Goal: Answer question/provide support

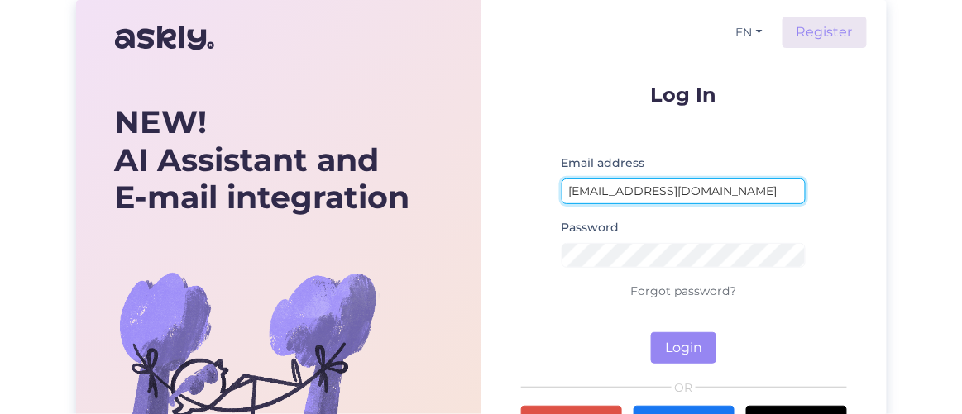
drag, startPoint x: 597, startPoint y: 191, endPoint x: 509, endPoint y: 200, distance: 88.1
click at [509, 200] on div "EN Register Log In Email address kaisa@hookusbookus.com Password Forgot passwor…" at bounding box center [683, 293] width 405 height 587
type input "triin@hookusbookus.com"
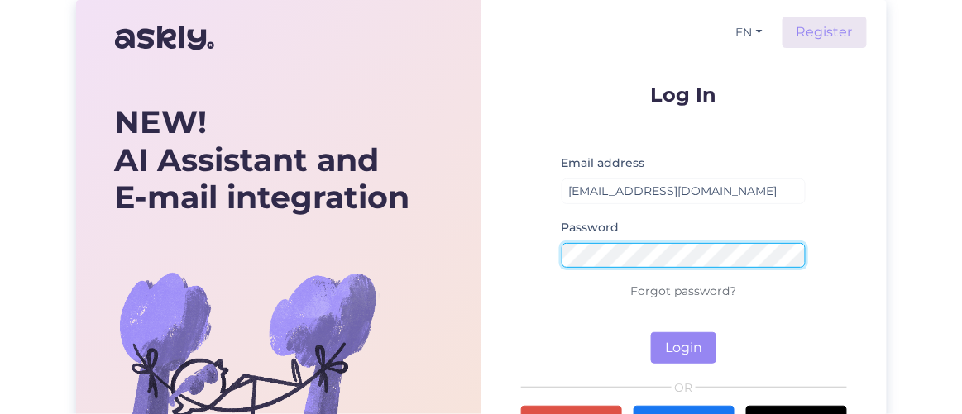
click at [466, 241] on div "NEW! AI Assistant and E-mail integration Let’s make it happen! Save hours, win …" at bounding box center [481, 293] width 810 height 587
click at [651, 332] on button "Login" at bounding box center [683, 347] width 65 height 31
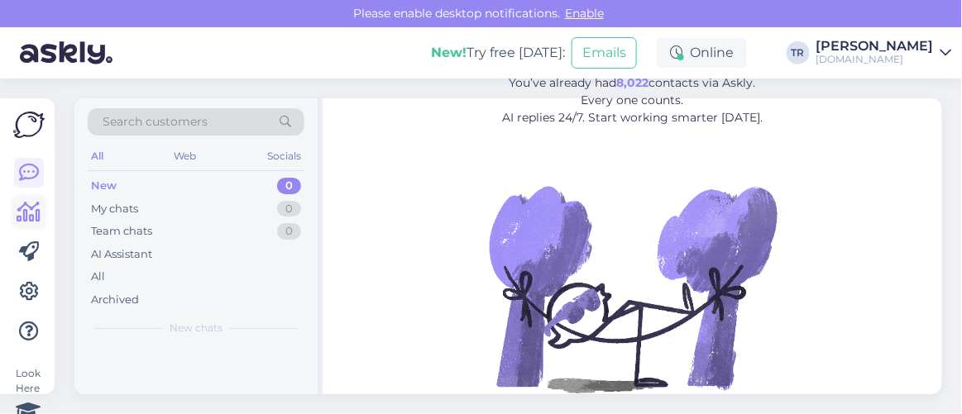
click at [38, 214] on icon at bounding box center [29, 213] width 24 height 20
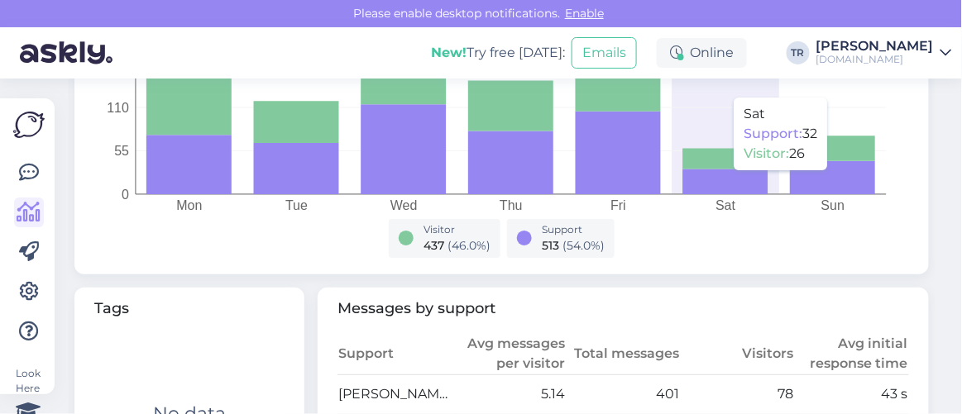
scroll to position [752, 0]
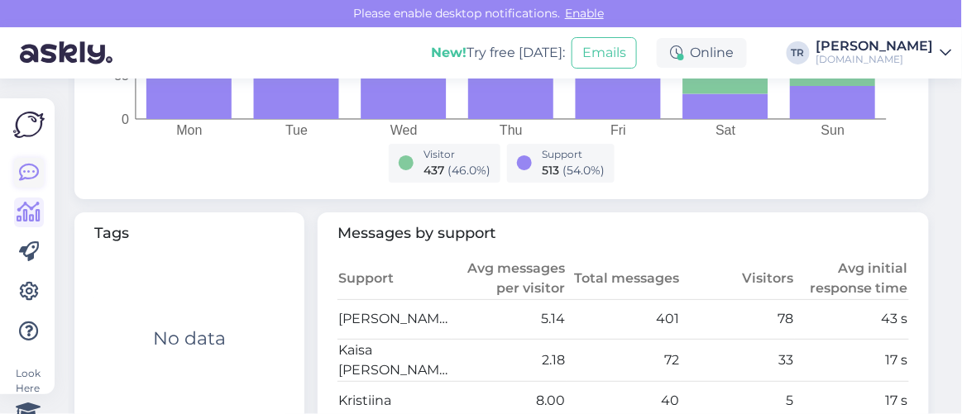
click at [17, 170] on link at bounding box center [29, 173] width 30 height 30
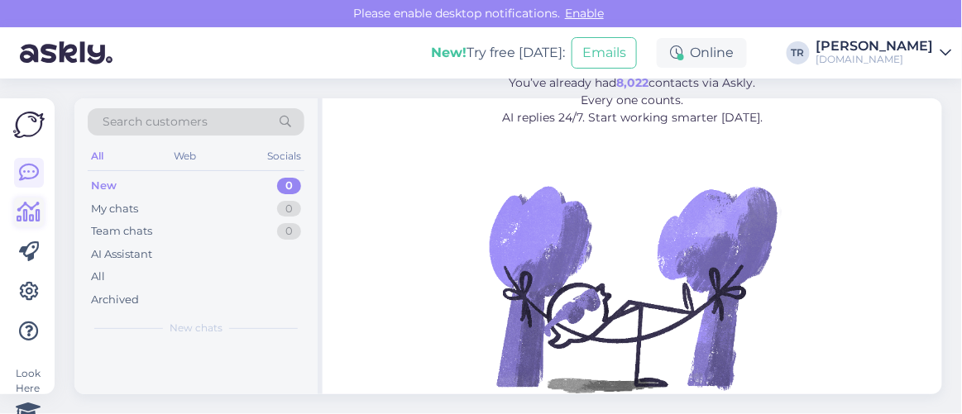
click at [29, 213] on icon at bounding box center [29, 213] width 24 height 20
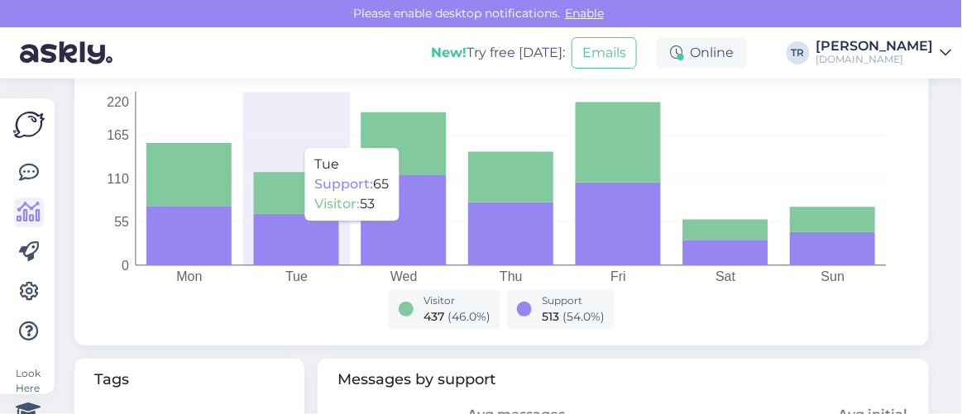
scroll to position [826, 0]
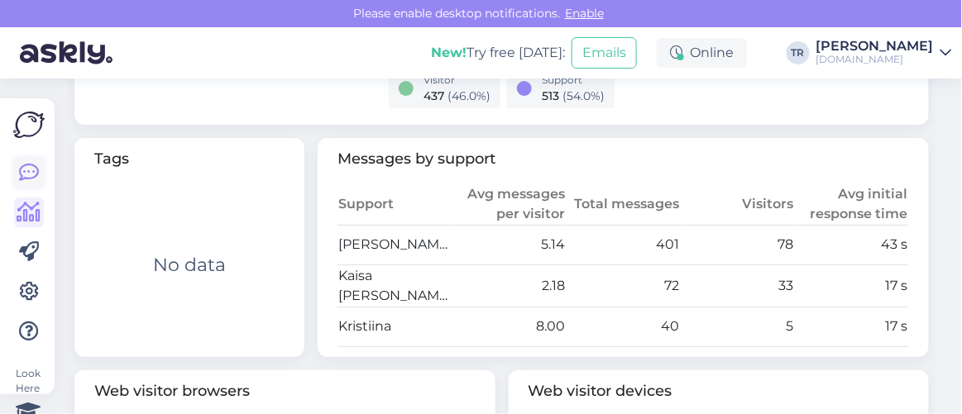
click at [37, 172] on icon at bounding box center [29, 173] width 20 height 20
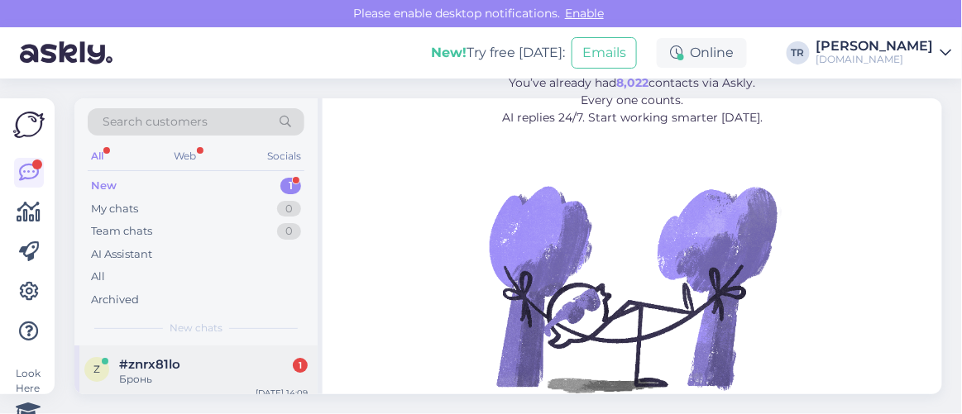
click at [193, 359] on div "#znrx81lo 1" at bounding box center [213, 364] width 189 height 15
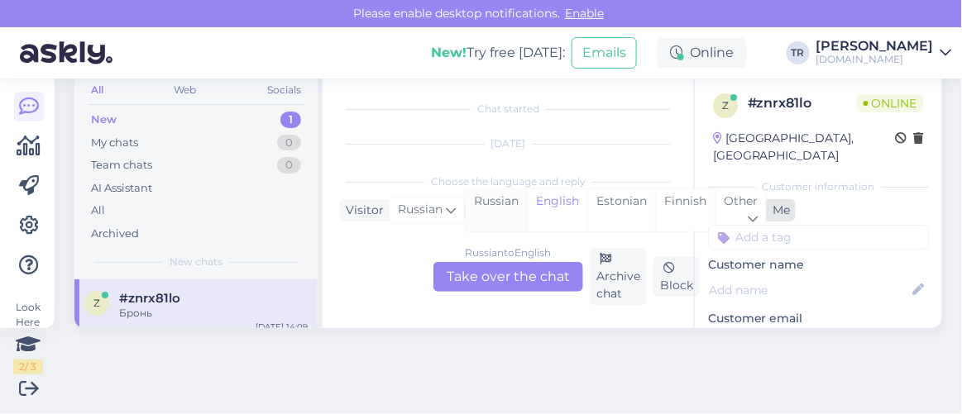
scroll to position [34, 0]
click at [628, 198] on div "Estonian" at bounding box center [621, 210] width 68 height 42
click at [504, 276] on div "Russian to Estonian Take over the chat" at bounding box center [508, 277] width 150 height 30
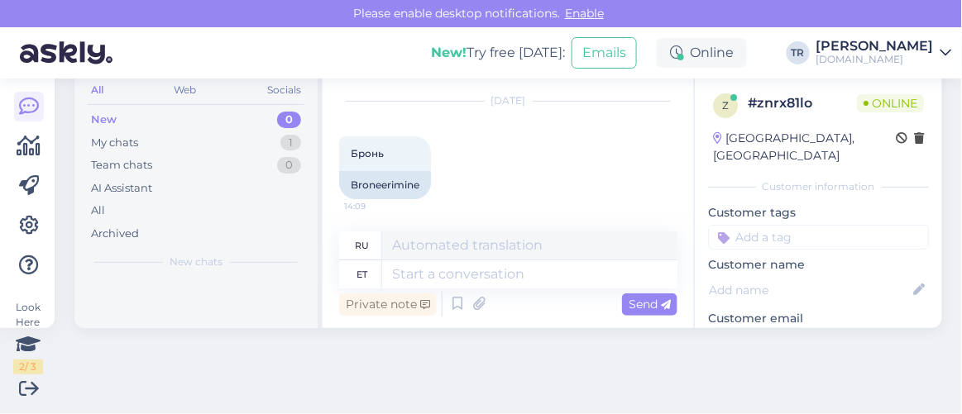
scroll to position [43, 0]
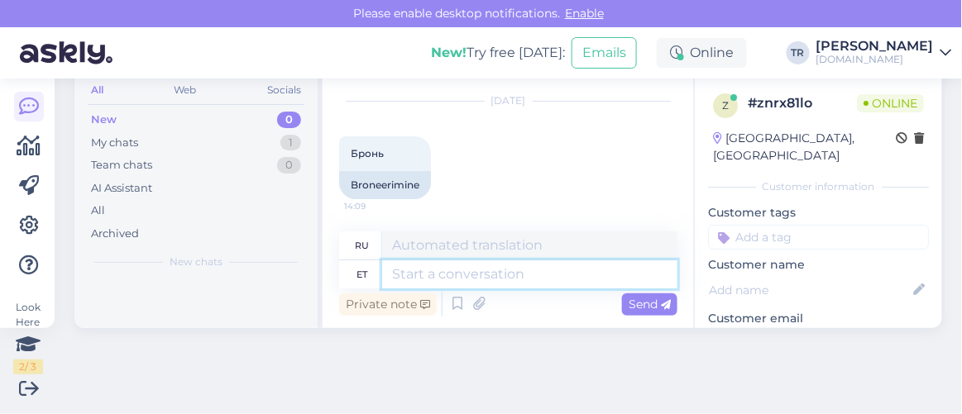
click at [484, 275] on textarea at bounding box center [529, 274] width 295 height 28
paste textarea "Здравствуйте"
type textarea "Здравствуйте"
type textarea "Привет"
type textarea "Здравствуйте"
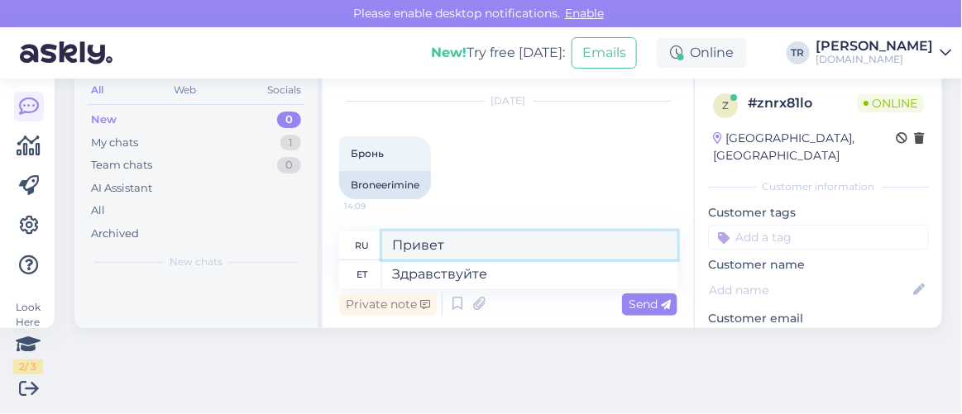
drag, startPoint x: 470, startPoint y: 251, endPoint x: 308, endPoint y: 250, distance: 162.1
click at [308, 250] on div "Search customers All Web Socials New 0 My chats 1 Team chats 0 AI Assistant All…" at bounding box center [507, 180] width 867 height 296
paste textarea "дравствуйте"
type textarea "Здравствуйте"
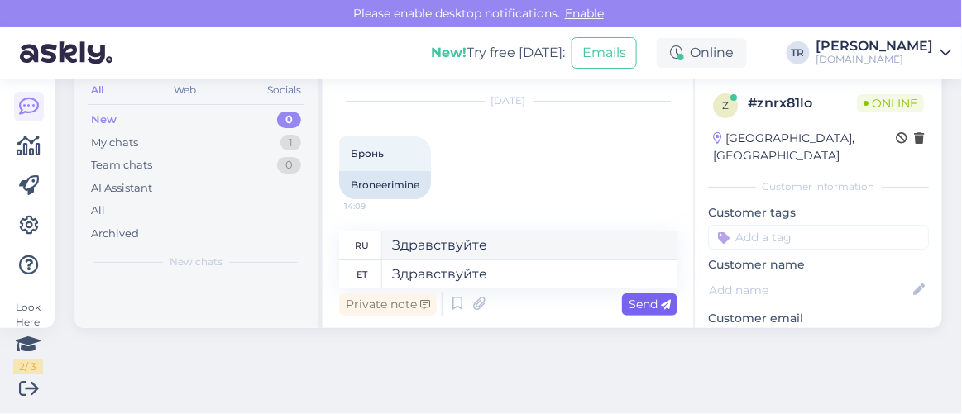
click at [632, 297] on span "Send" at bounding box center [649, 304] width 42 height 15
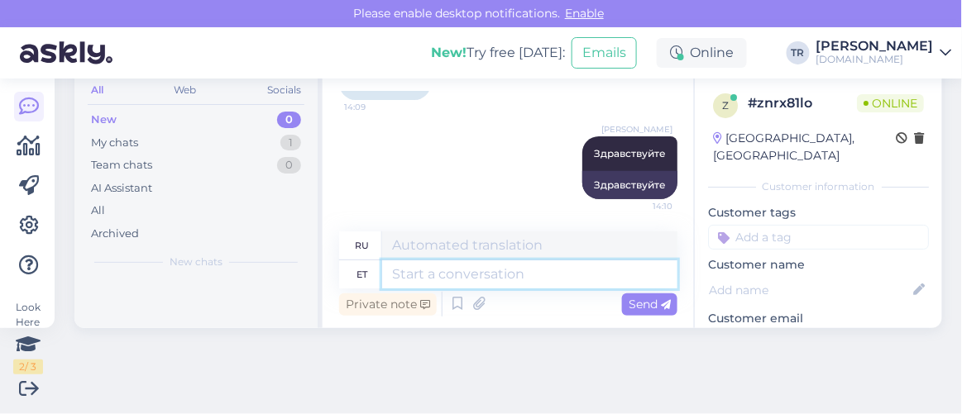
click at [584, 279] on textarea at bounding box center [529, 274] width 295 height 28
type textarea "Kuidas sa"
type textarea "Как"
type textarea "Kuidas saan a"
type textarea "Как я могу"
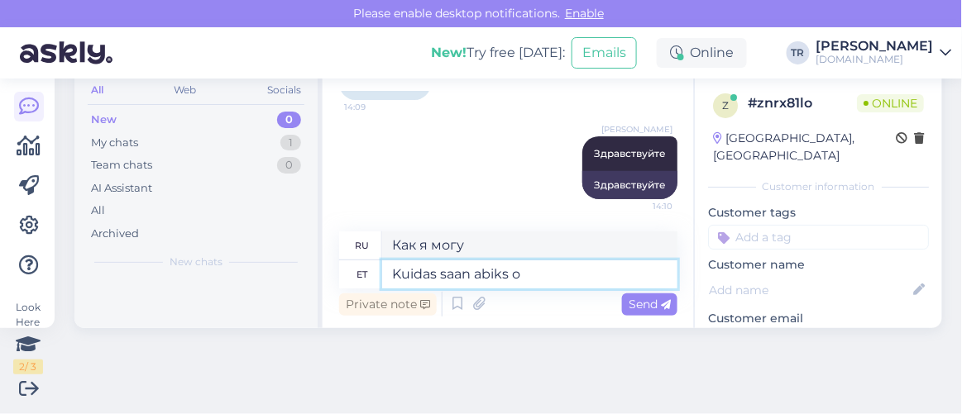
type textarea "Kuidas saan abiks ol"
type textarea "Чем я могу помочь?"
type textarea "Kuidas saan abiks olla?"
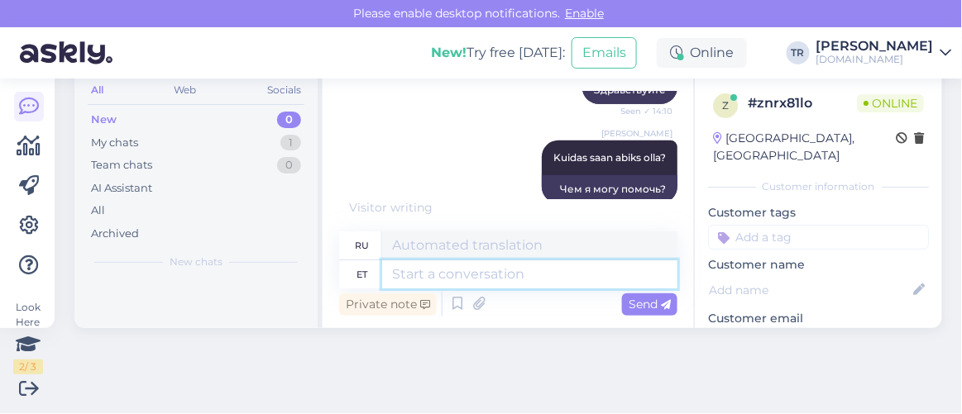
scroll to position [241, 0]
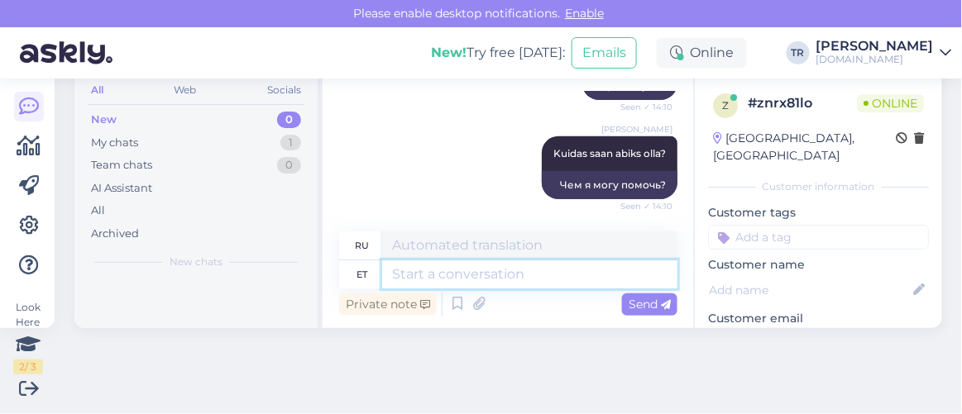
click at [569, 276] on textarea at bounding box center [529, 274] width 295 height 28
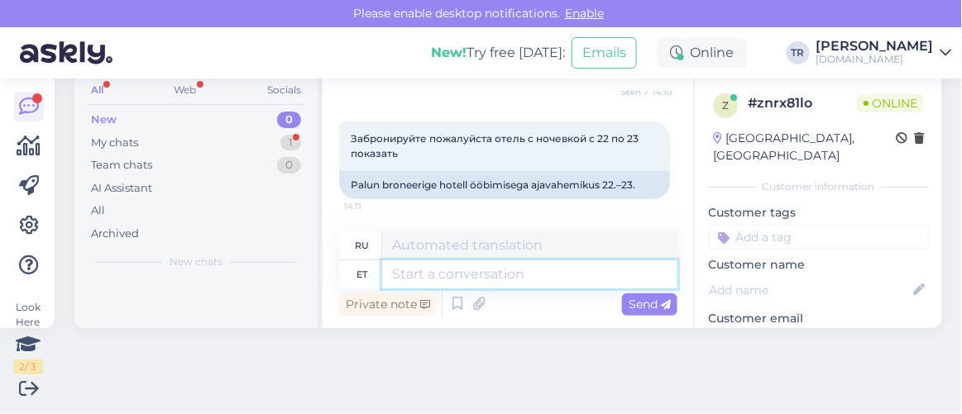
click at [520, 270] on textarea at bounding box center [529, 274] width 295 height 28
type textarea "Broneeringu s"
type textarea "Бронирование"
type textarea "Broneeringu saate v"
type textarea "Вы можете сделать заказ"
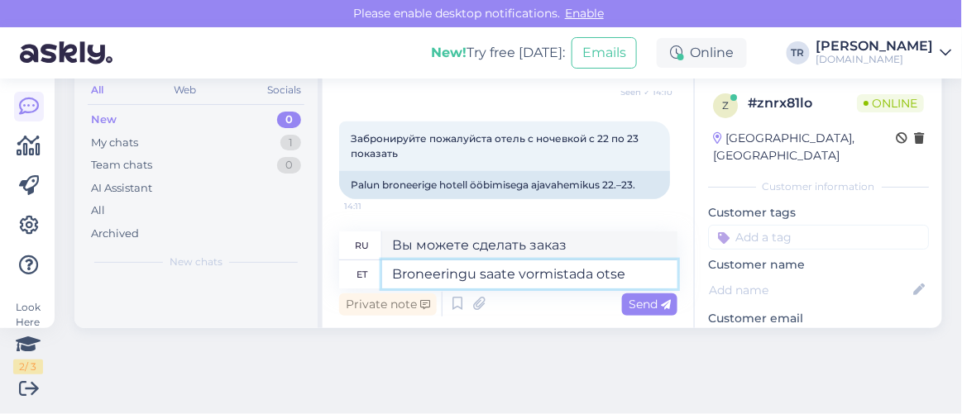
type textarea "Broneeringu saate vormistada otse l"
type textarea "Вы можете сделать заказ напрямую"
type textarea "Broneeringu saate vormistada otse läbi mei"
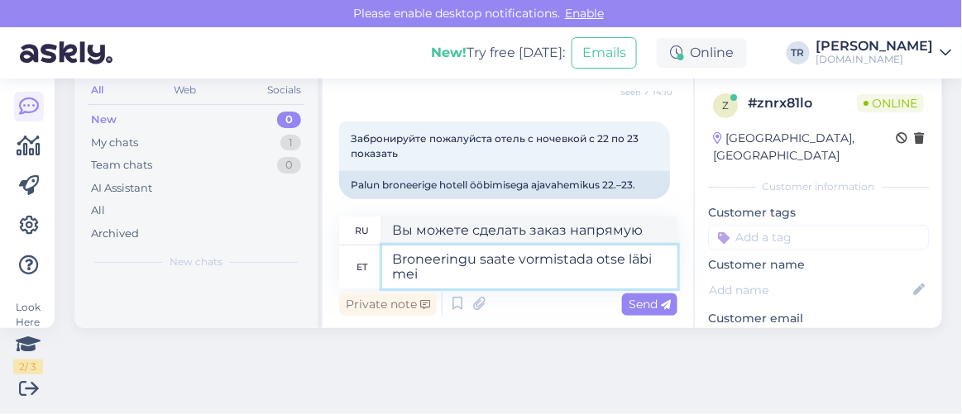
type textarea "Вы можете сделать заказ напрямую через"
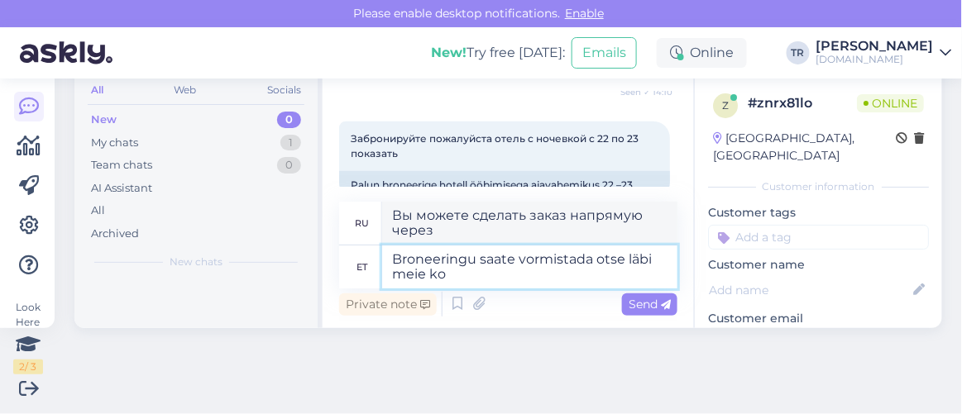
type textarea "Broneeringu saate vormistada otse läbi meie kod"
type textarea "Вы можете сделать заказ напрямую через нас."
type textarea "Broneeringu saate vormistada otse läbi meie kodulehe"
type textarea "Вы можете сделать заказ прямо через наш сайт."
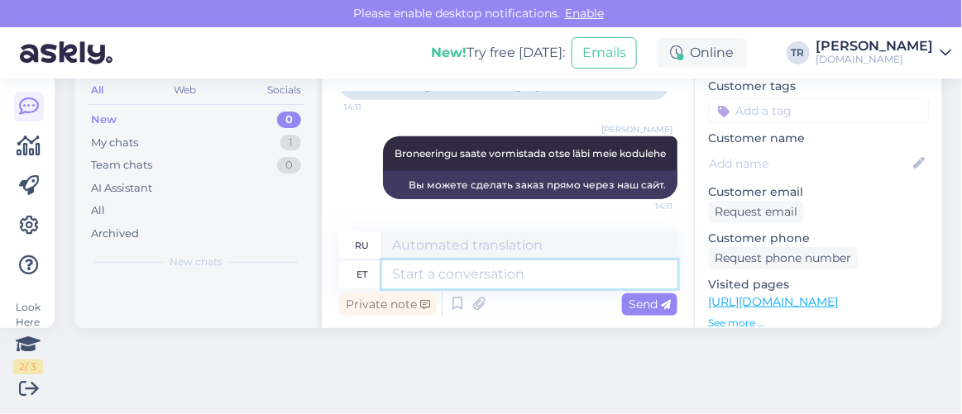
scroll to position [150, 0]
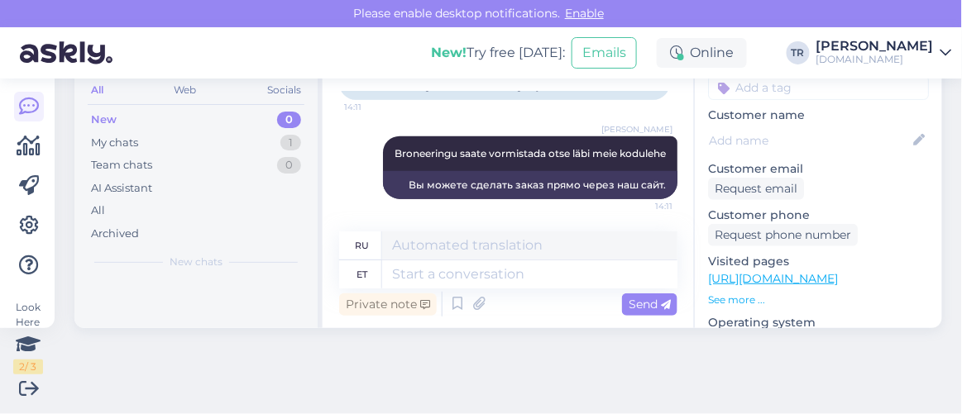
click at [774, 270] on p "https://hookusbookus.com/lv/hotel/viimsi-spa/16" at bounding box center [818, 278] width 221 height 17
click at [776, 271] on link "https://hookusbookus.com/lv/hotel/viimsi-spa/16" at bounding box center [773, 278] width 130 height 15
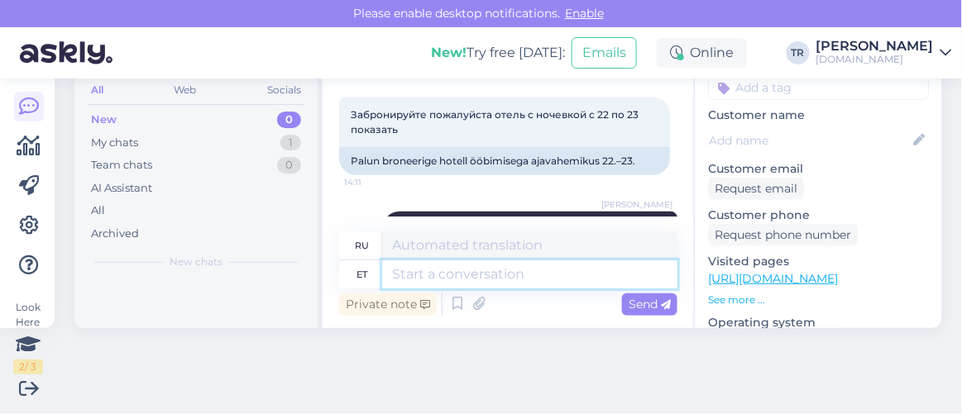
click at [529, 276] on textarea at bounding box center [529, 274] width 295 height 28
type textarea "Kuhu h"
type textarea "Где"
type textarea "Kuhu hotelli"
type textarea "Где остановиться?"
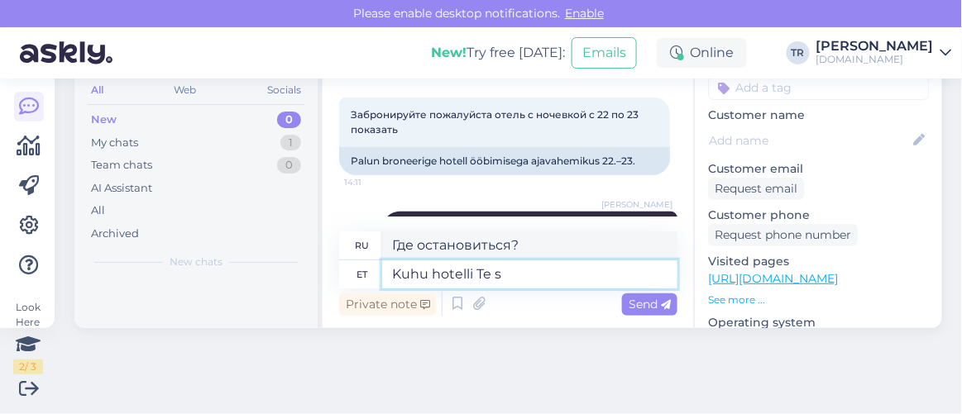
type textarea "Kuhu hotelli Te so"
type textarea "Где вы остановились?"
type textarea "Kuhu hotelli Te soovite i"
type textarea "Какой отель вам нужен?"
type textarea "Kuhu hotelli Te soovite"
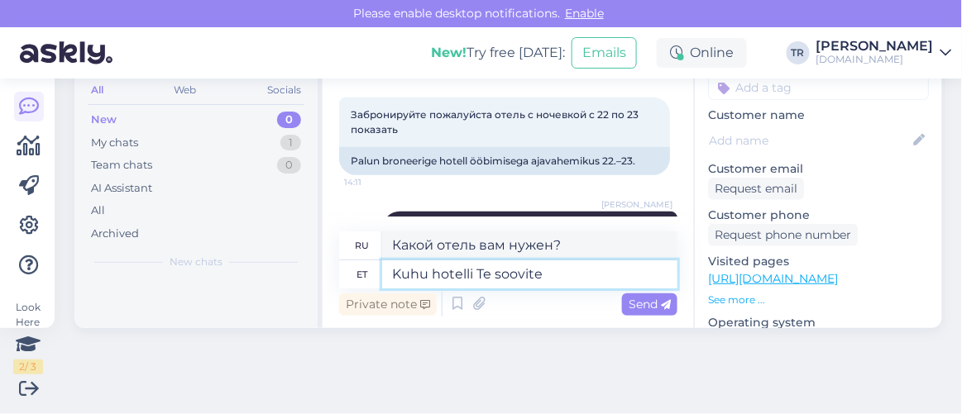
type textarea "В каком отеле вы хотите остановиться?"
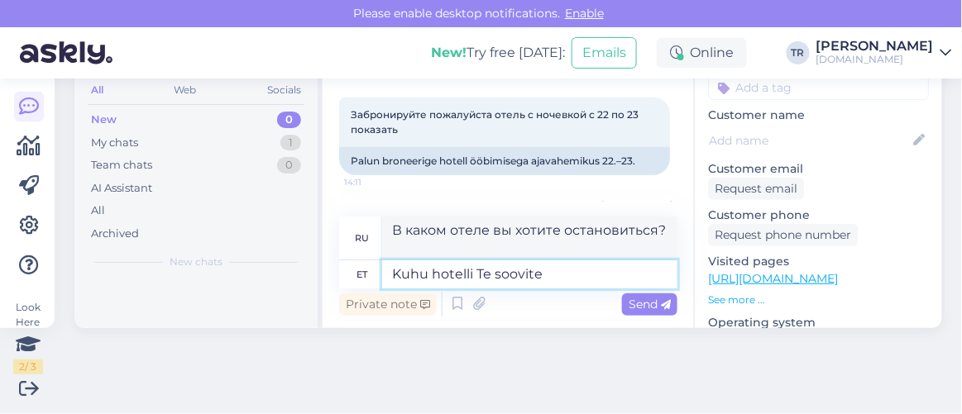
type textarea "Kuhu hotelli Te soovite m"
type textarea "Какой отель вам нужен?"
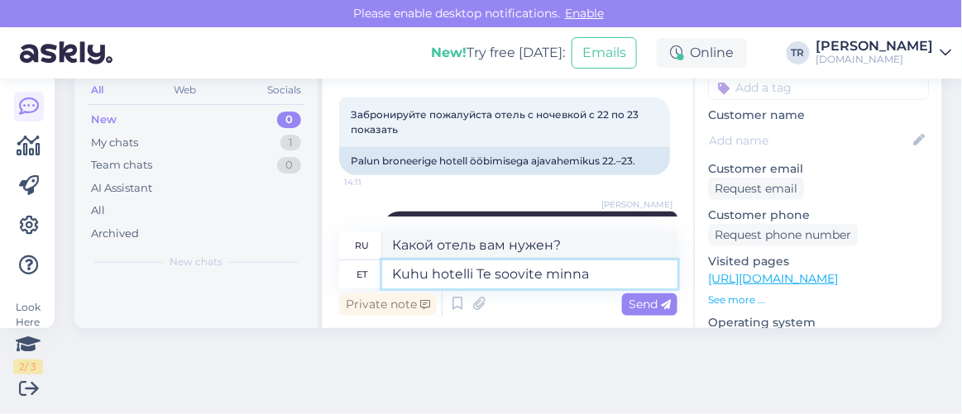
type textarea "Kuhu hotelli Te soovite minna?"
type textarea "В какой отель вы хотите поехать?"
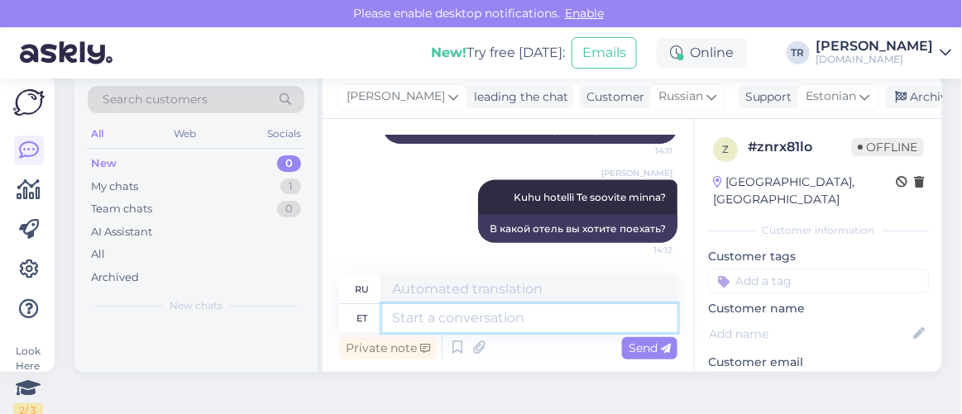
scroll to position [0, 0]
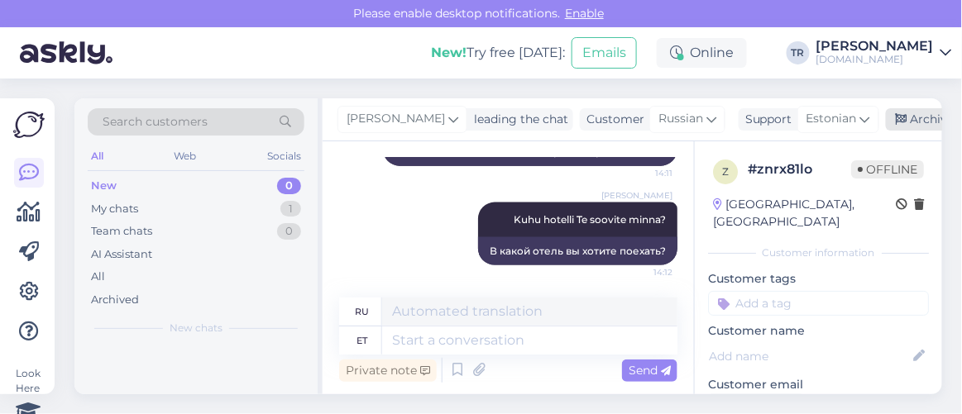
click at [908, 121] on div "Archive chat" at bounding box center [937, 119] width 104 height 22
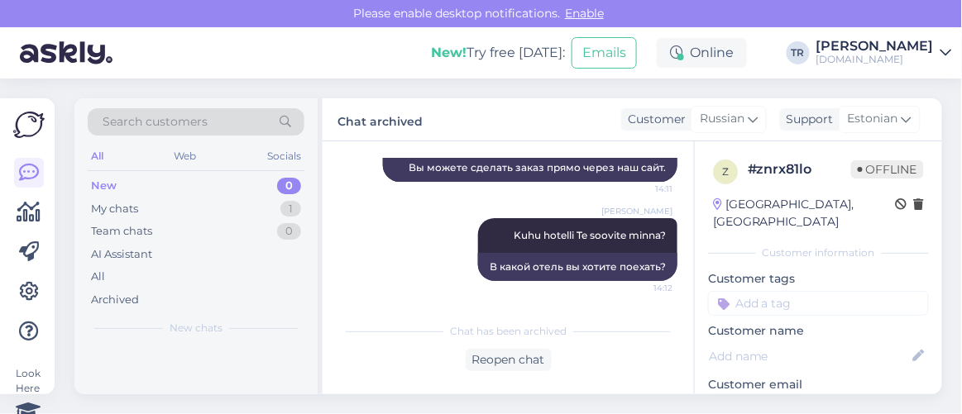
scroll to position [537, 0]
click at [26, 217] on icon at bounding box center [29, 213] width 24 height 20
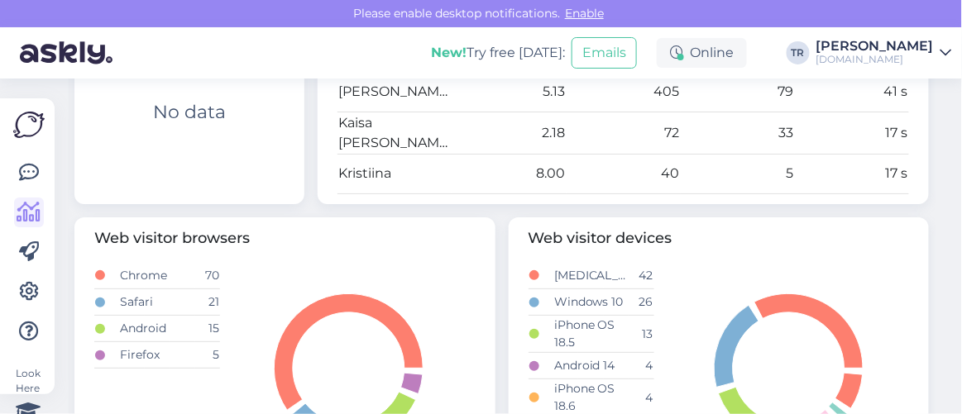
scroll to position [901, 0]
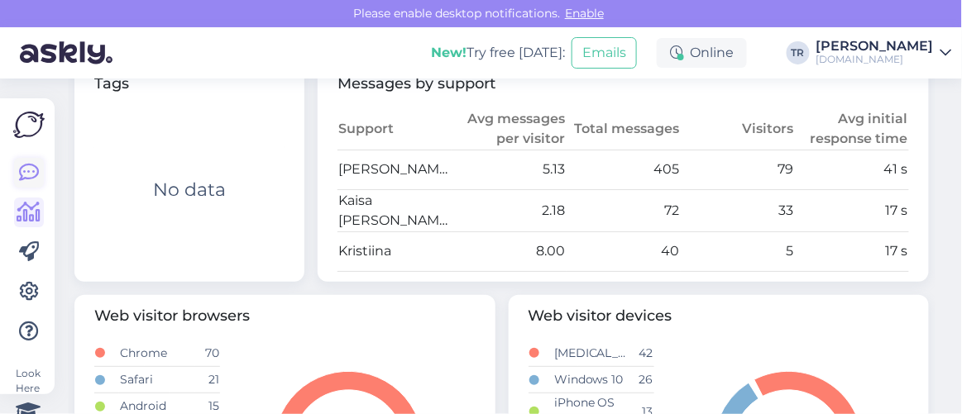
click at [31, 167] on icon at bounding box center [29, 173] width 20 height 20
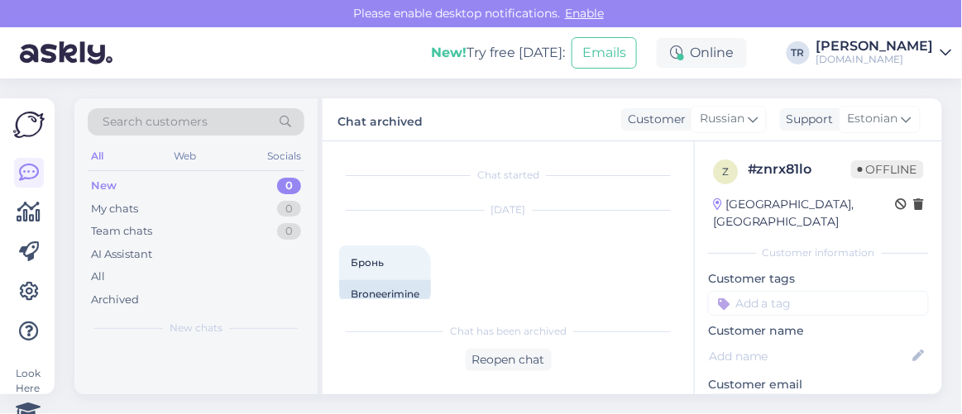
scroll to position [34, 0]
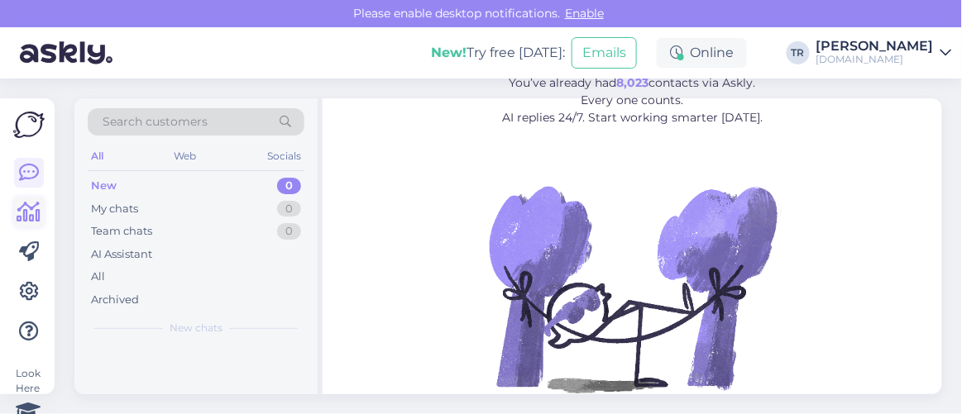
click at [28, 215] on icon at bounding box center [29, 213] width 24 height 20
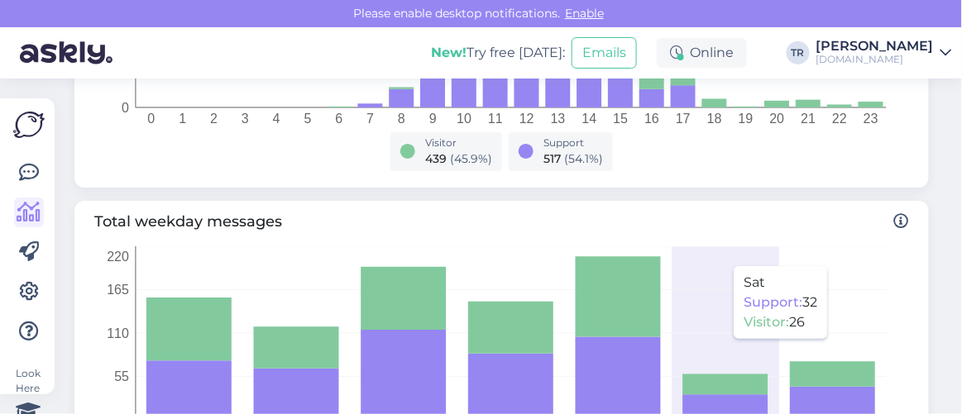
scroll to position [826, 0]
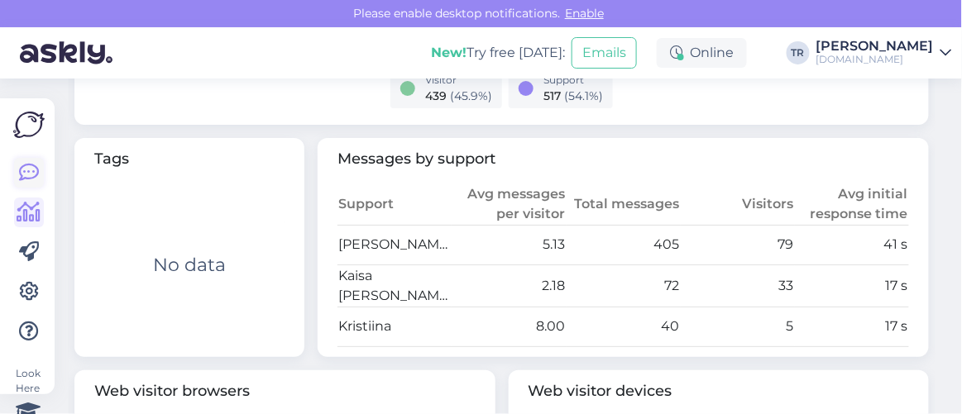
click at [32, 174] on icon at bounding box center [29, 173] width 20 height 20
